Goal: Task Accomplishment & Management: Manage account settings

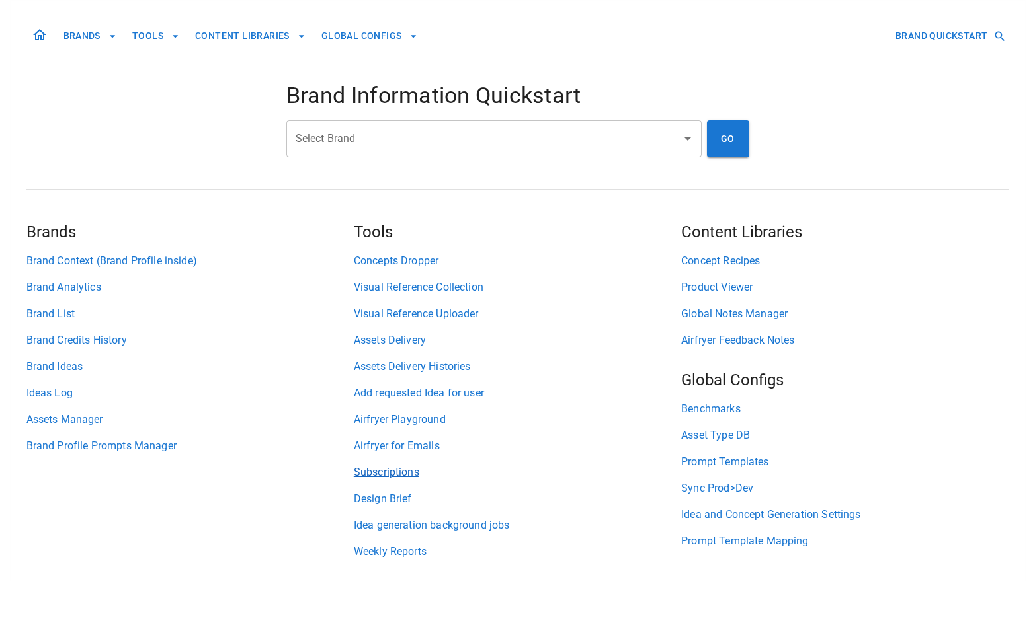
click at [416, 471] on link "Subscriptions" at bounding box center [517, 473] width 327 height 16
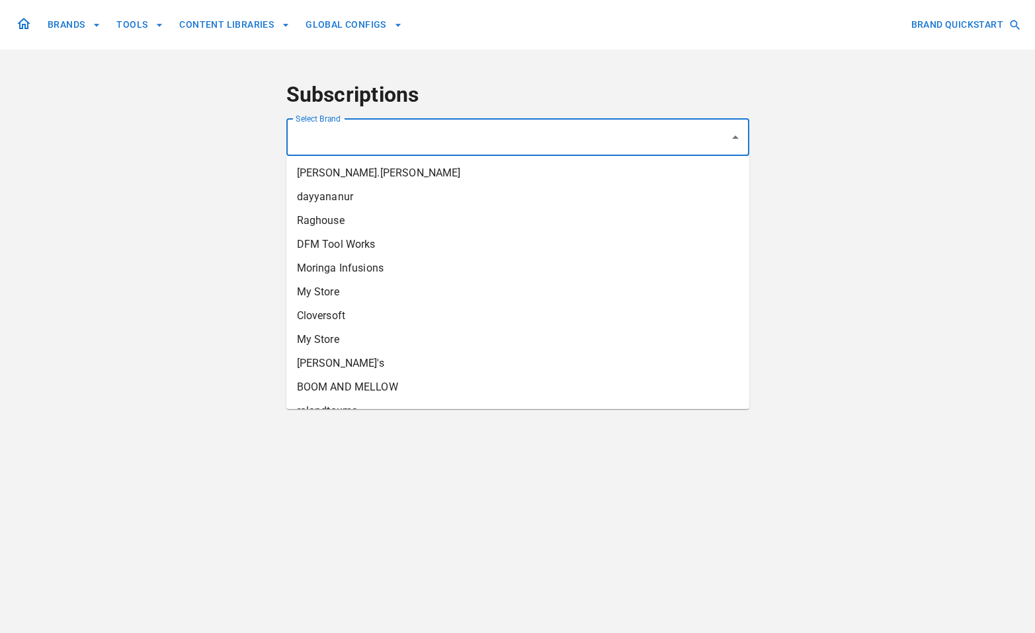
click at [572, 126] on input "Select Brand" at bounding box center [507, 137] width 431 height 25
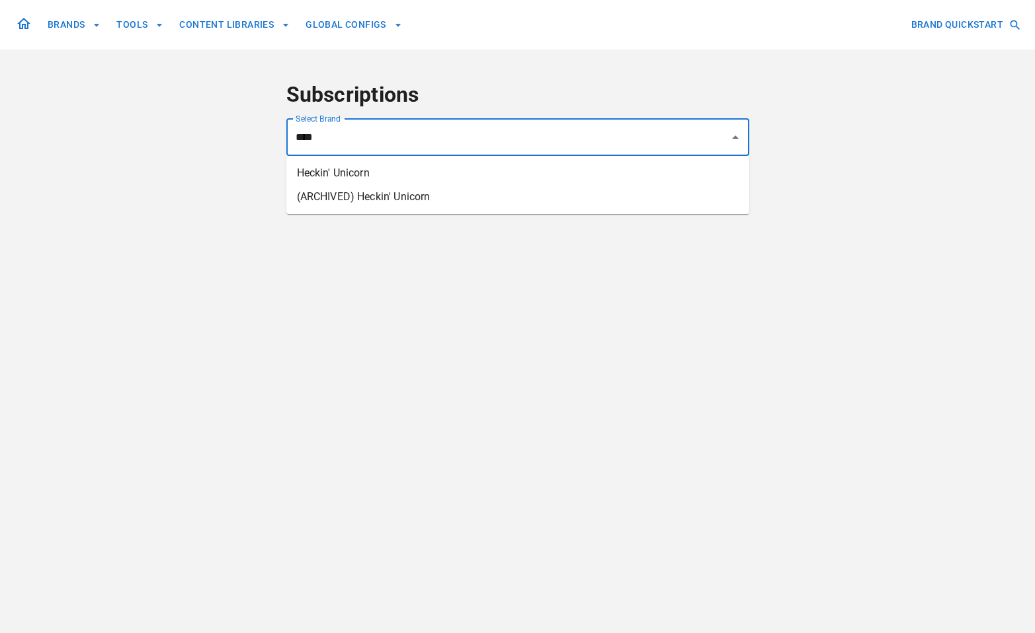
click at [536, 167] on li "Heckin' Unicorn" at bounding box center [517, 173] width 463 height 24
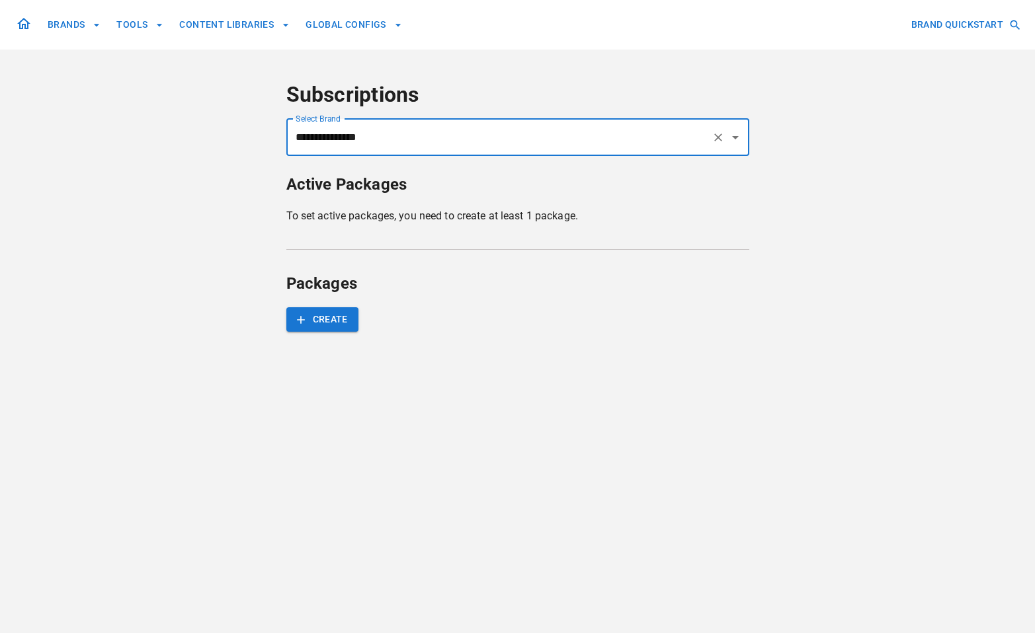
type input "**********"
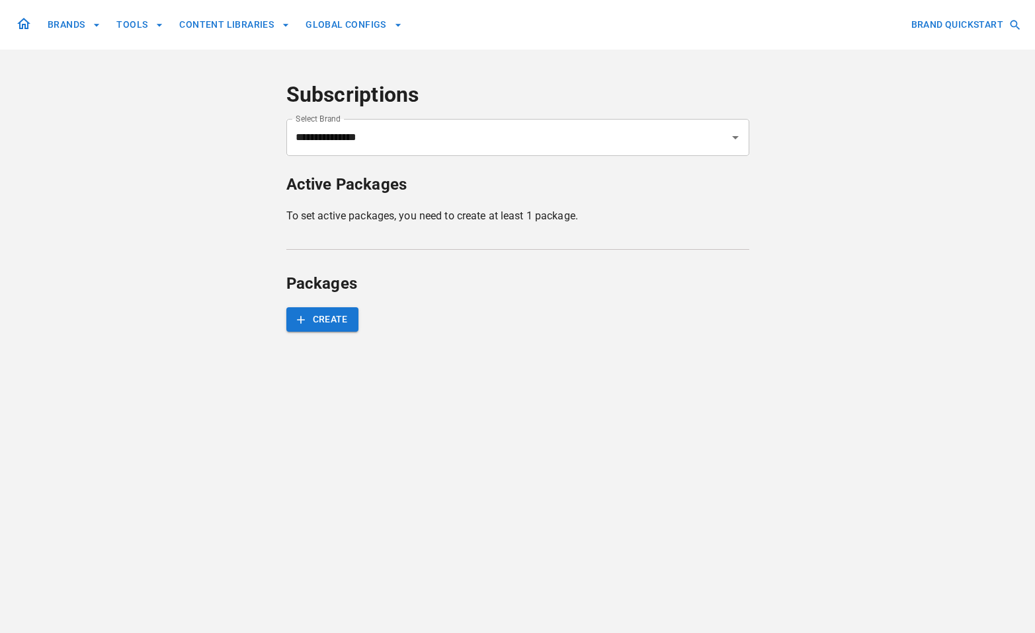
click at [721, 235] on div "Active Packages To set active packages, you need to create at least 1 package. …" at bounding box center [517, 252] width 463 height 160
click at [627, 212] on h6 "To set active packages, you need to create at least 1 package." at bounding box center [517, 216] width 463 height 17
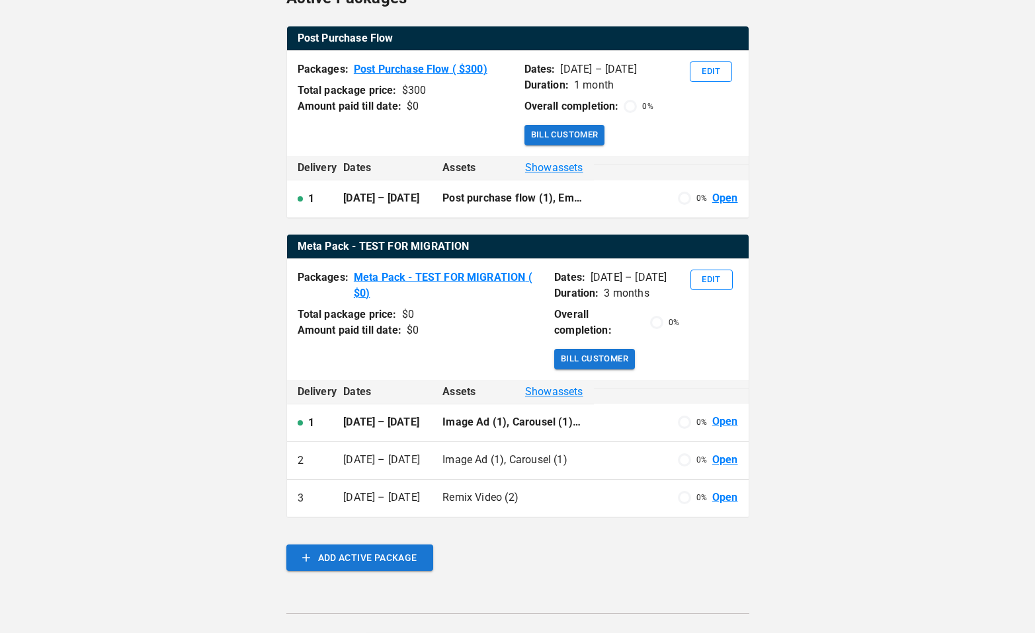
scroll to position [254, 0]
